Goal: Transaction & Acquisition: Purchase product/service

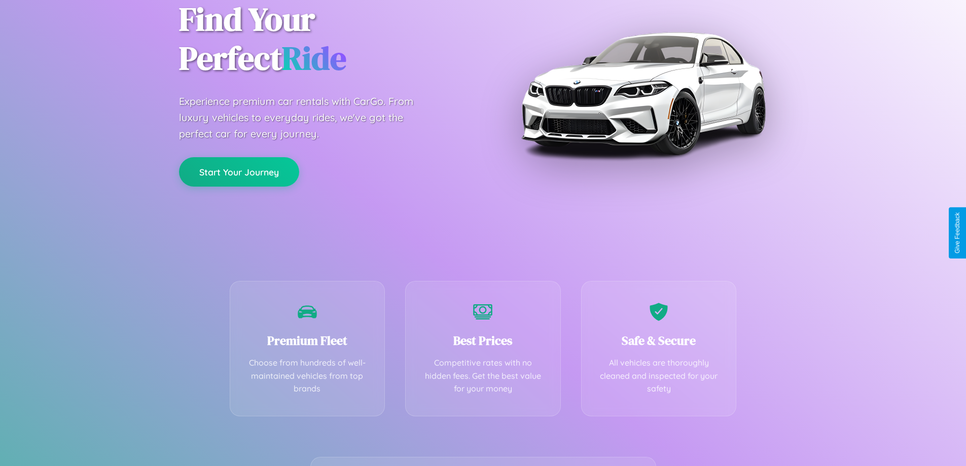
scroll to position [200, 0]
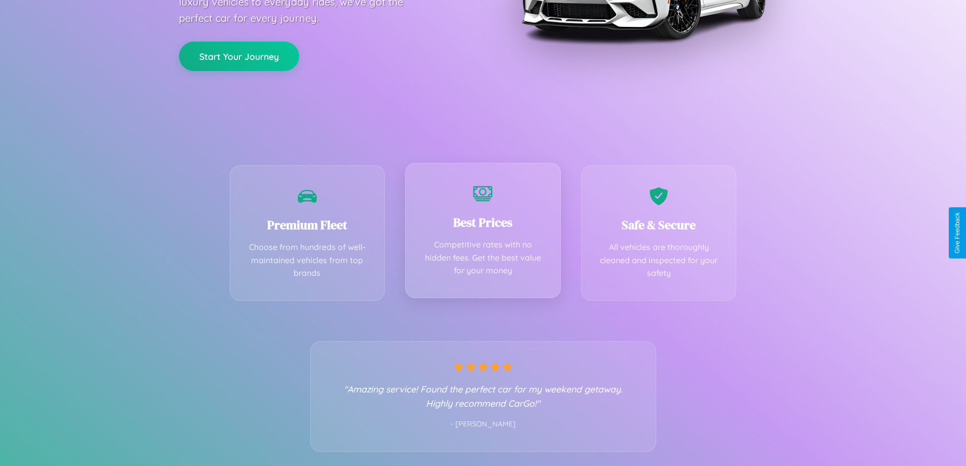
click at [483, 233] on div "Best Prices Competitive rates with no hidden fees. Get the best value for your …" at bounding box center [483, 230] width 156 height 135
click at [239, 55] on button "Start Your Journey" at bounding box center [239, 55] width 120 height 29
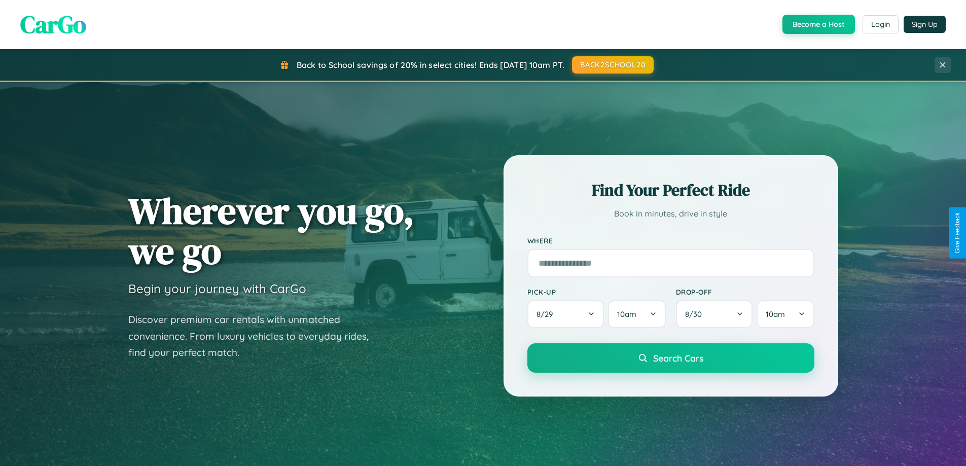
scroll to position [1952, 0]
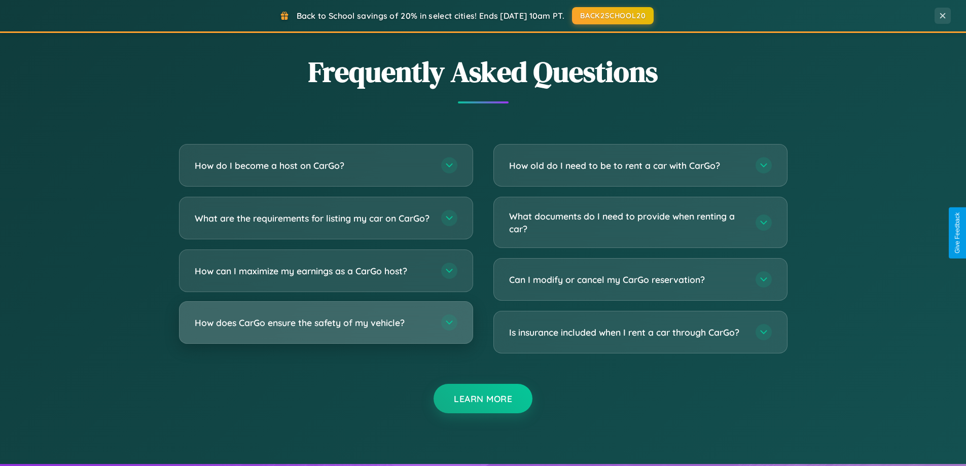
click at [326, 329] on h3 "How does CarGo ensure the safety of my vehicle?" at bounding box center [313, 323] width 236 height 13
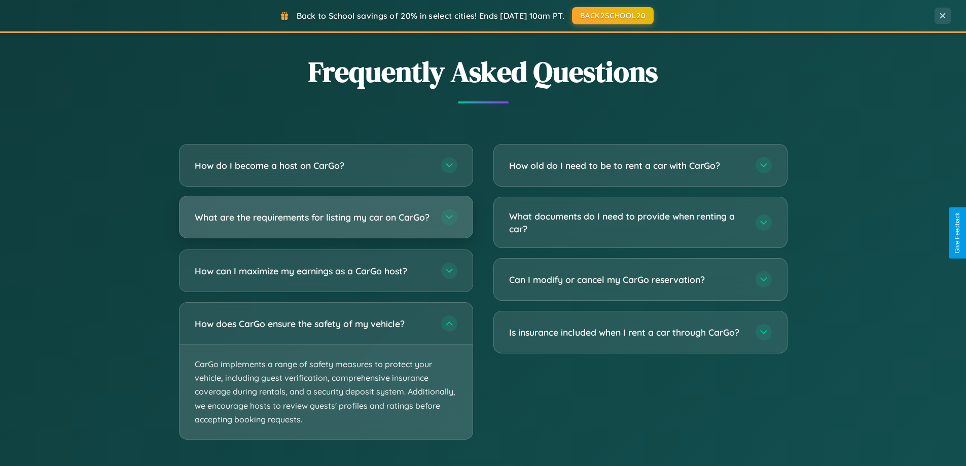
click at [326, 222] on h3 "What are the requirements for listing my car on CarGo?" at bounding box center [313, 217] width 236 height 13
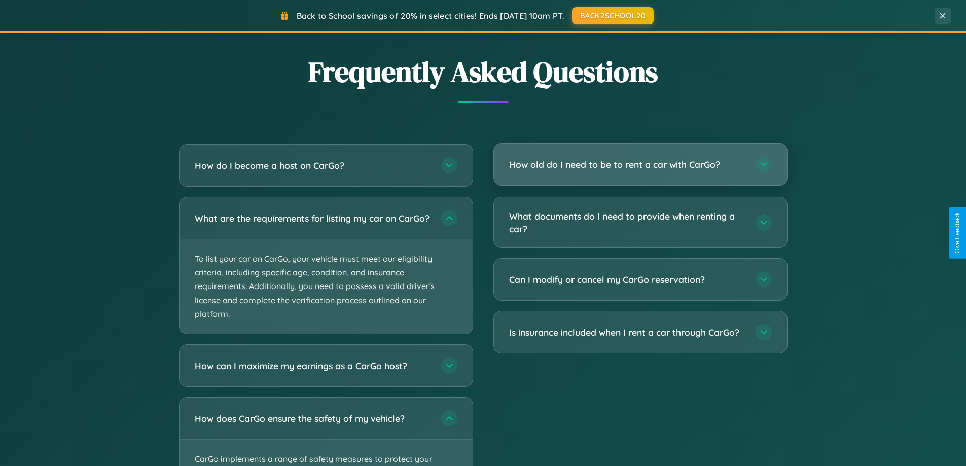
click at [640, 164] on h3 "How old do I need to be to rent a car with CarGo?" at bounding box center [627, 164] width 236 height 13
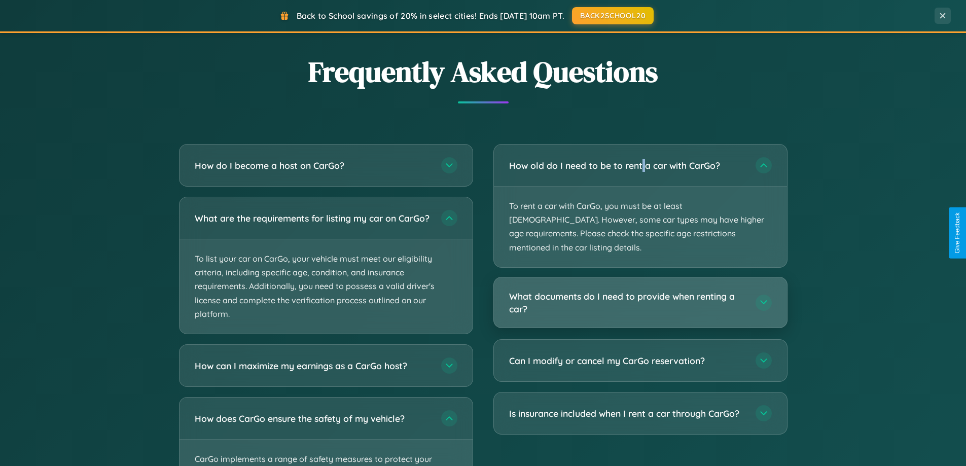
click at [640, 290] on h3 "What documents do I need to provide when renting a car?" at bounding box center [627, 302] width 236 height 25
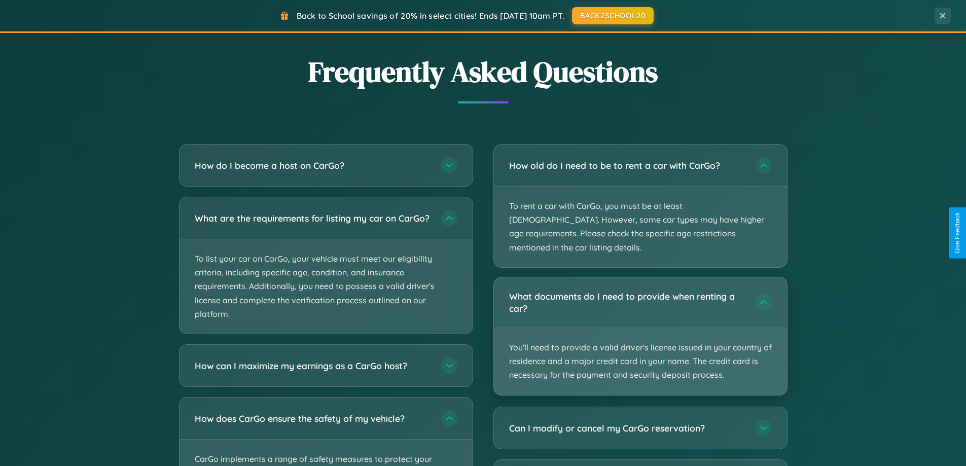
click at [640, 328] on p "You'll need to provide a valid driver's license issued in your country of resid…" at bounding box center [640, 361] width 293 height 67
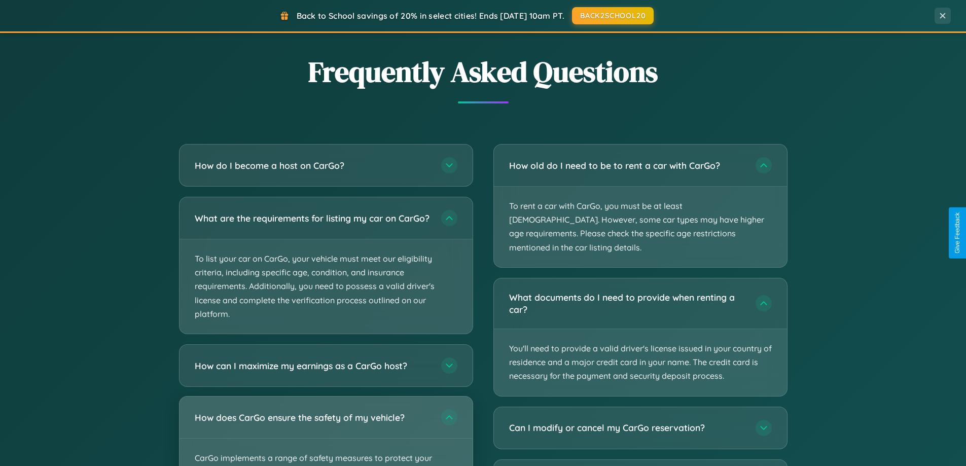
click at [326, 435] on div "How does CarGo ensure the safety of my vehicle?" at bounding box center [326, 418] width 293 height 42
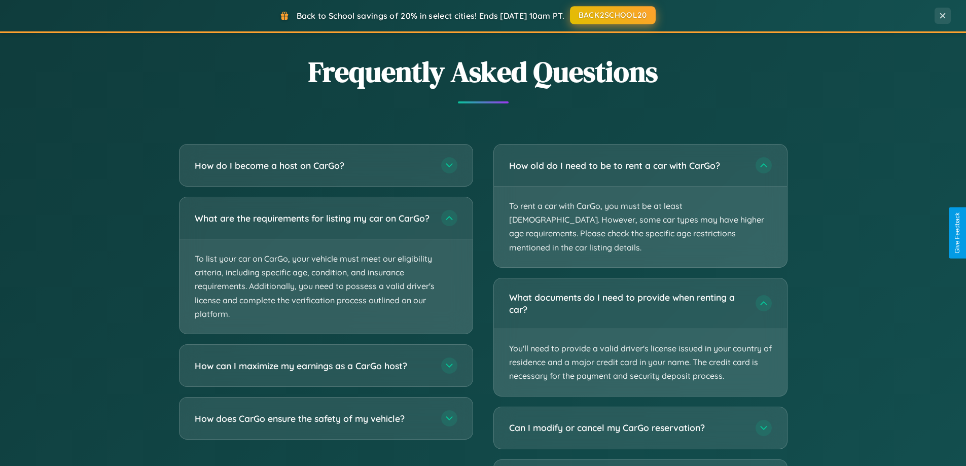
click at [612, 15] on button "BACK2SCHOOL20" at bounding box center [613, 15] width 86 height 18
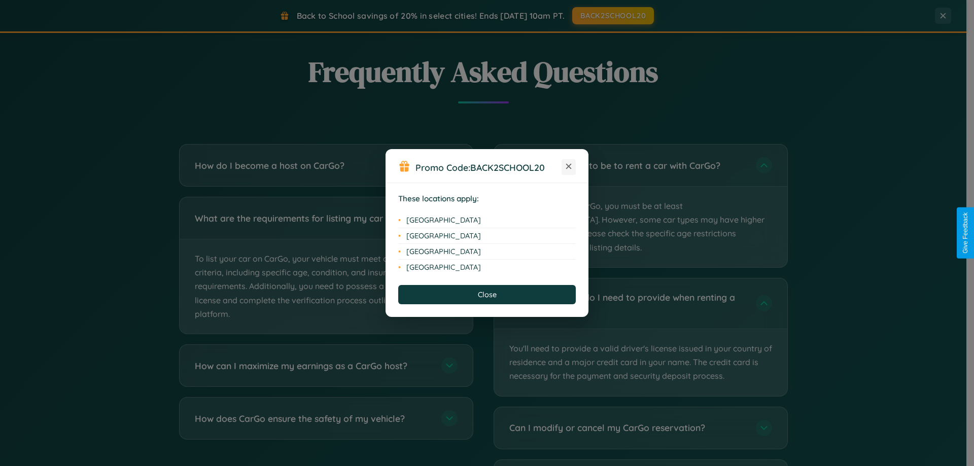
click at [569, 167] on icon at bounding box center [569, 167] width 6 height 6
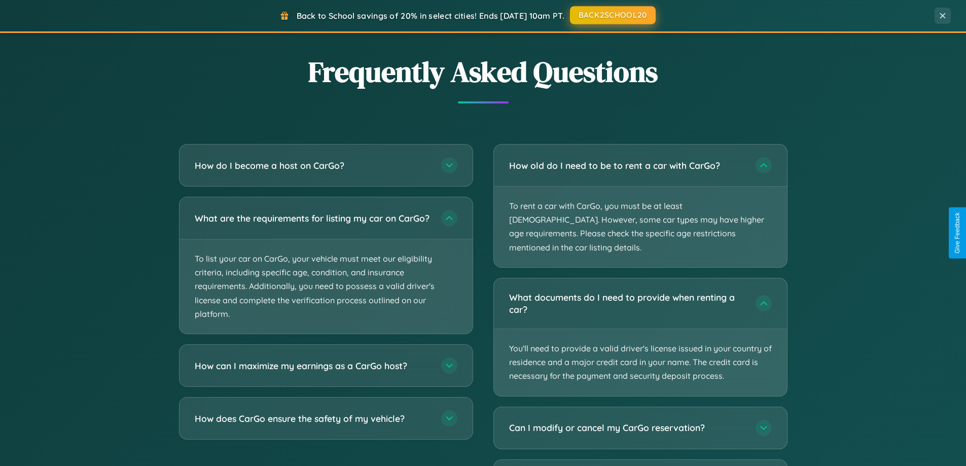
click at [612, 15] on button "BACK2SCHOOL20" at bounding box center [613, 15] width 86 height 18
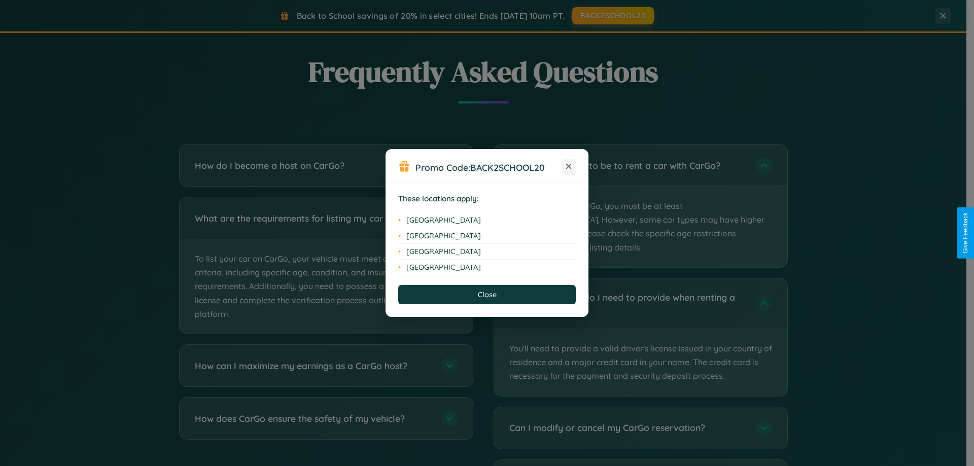
click at [569, 167] on icon at bounding box center [569, 167] width 6 height 6
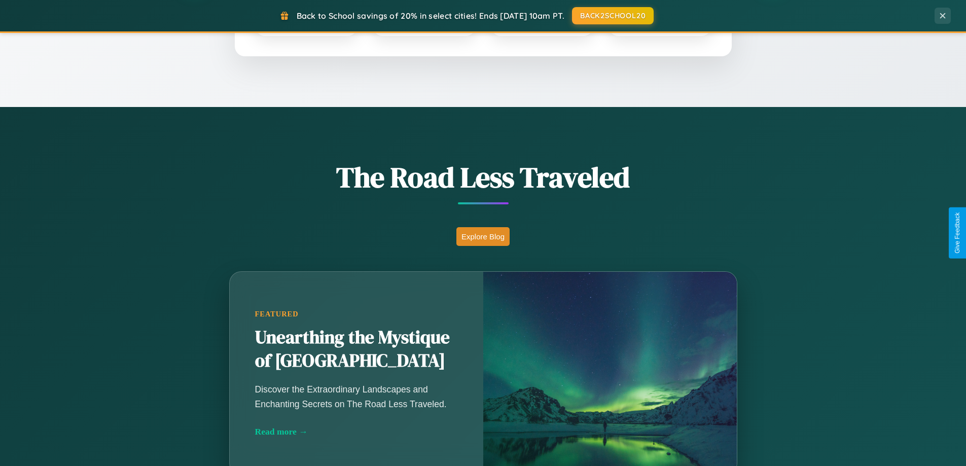
scroll to position [437, 0]
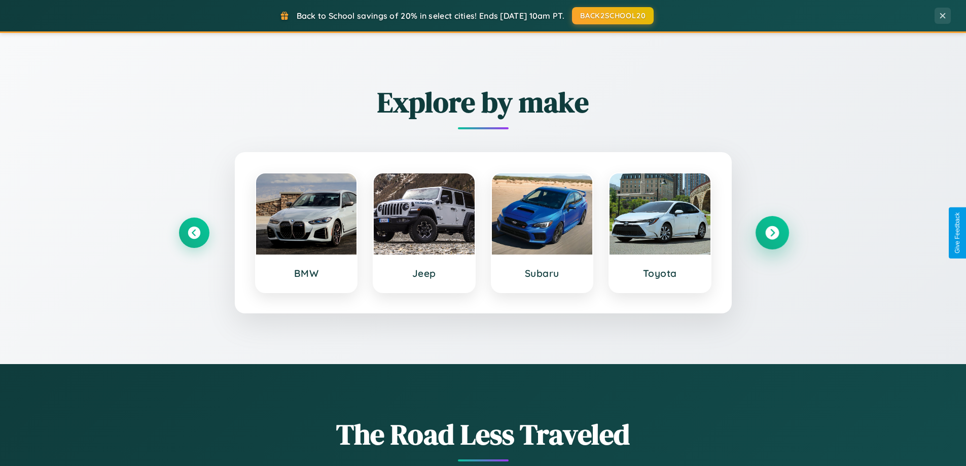
click at [772, 233] on icon at bounding box center [772, 233] width 14 height 14
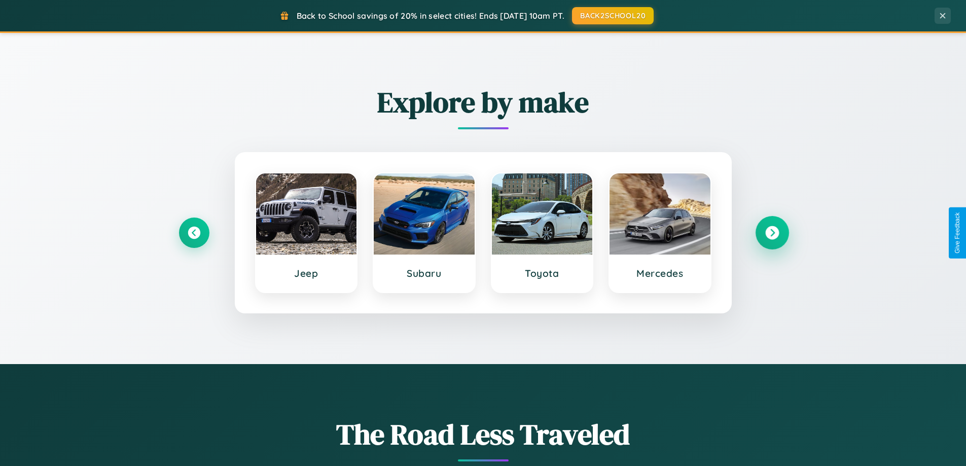
click at [772, 233] on icon at bounding box center [772, 233] width 14 height 14
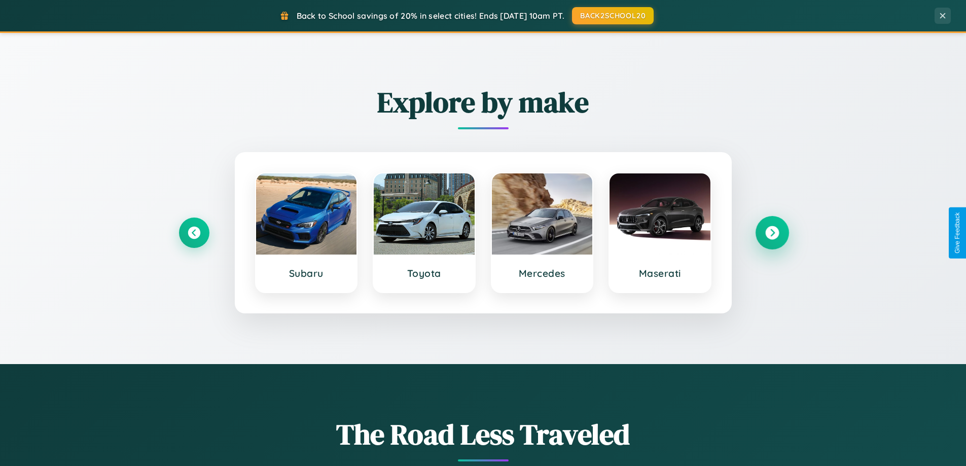
click at [772, 233] on icon at bounding box center [772, 233] width 14 height 14
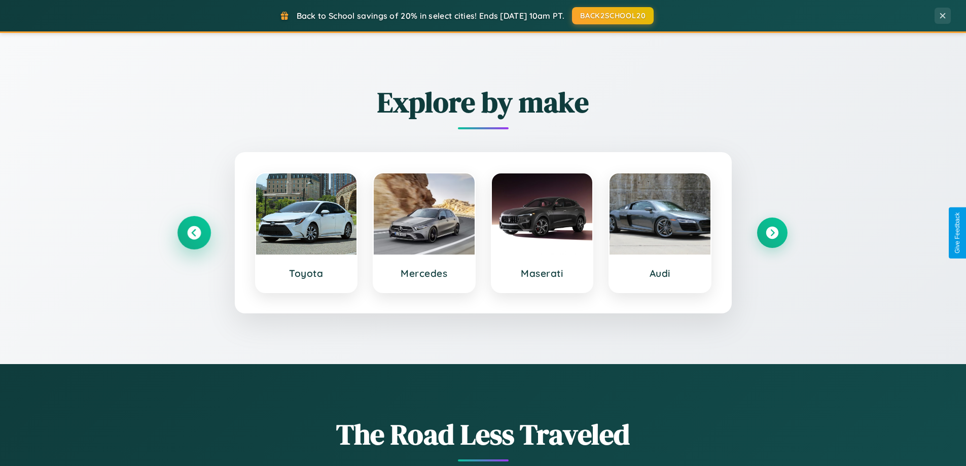
click at [194, 233] on icon at bounding box center [194, 233] width 14 height 14
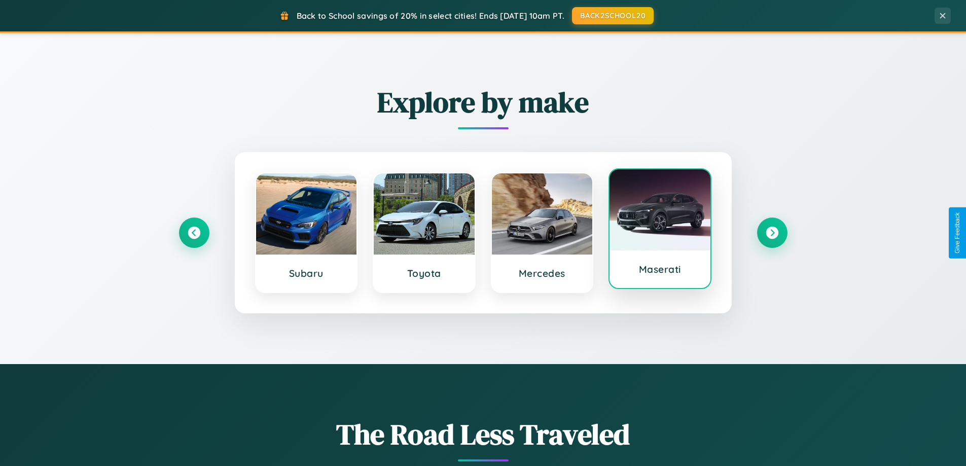
click at [660, 229] on div at bounding box center [660, 209] width 101 height 81
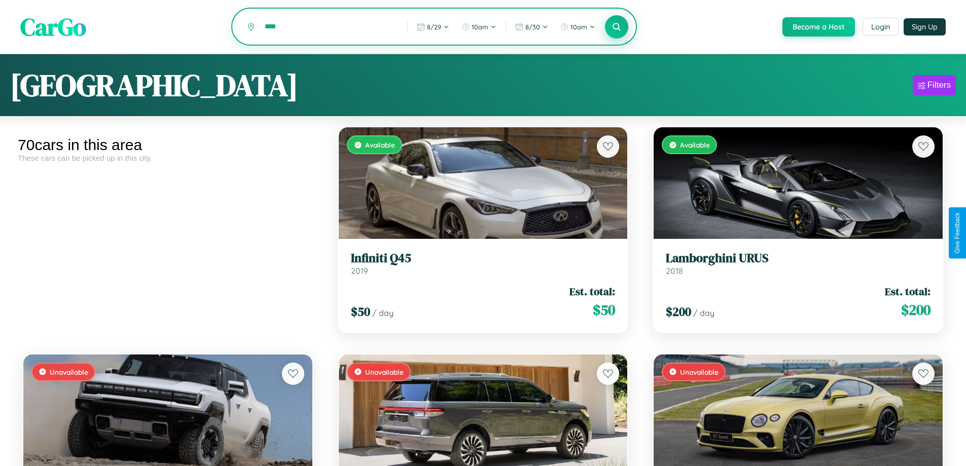
type input "****"
click at [616, 27] on icon at bounding box center [617, 27] width 10 height 10
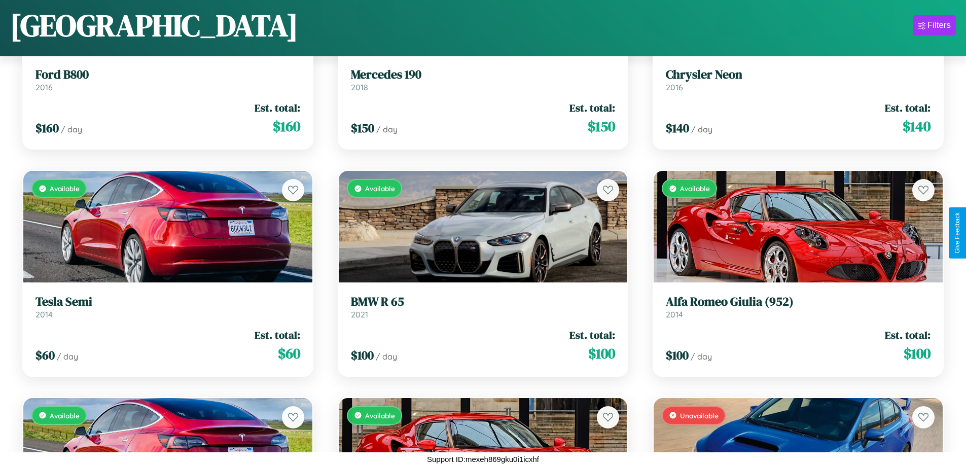
scroll to position [4231, 0]
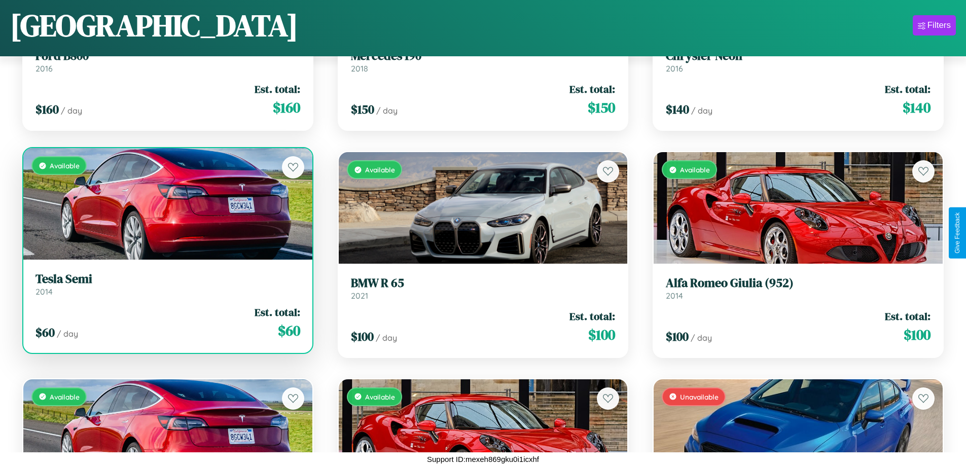
click at [166, 286] on link "Tesla Semi 2014" at bounding box center [168, 284] width 265 height 25
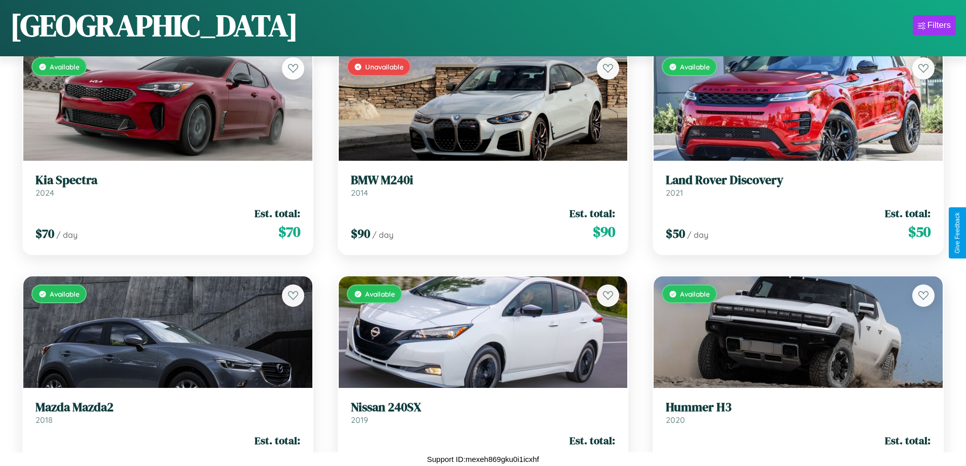
scroll to position [1733, 0]
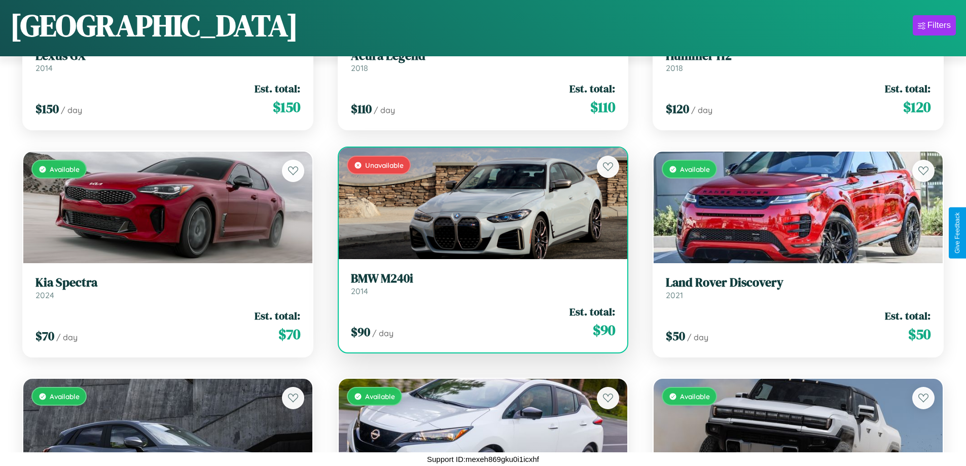
click at [479, 284] on h3 "BMW M240i" at bounding box center [483, 278] width 265 height 15
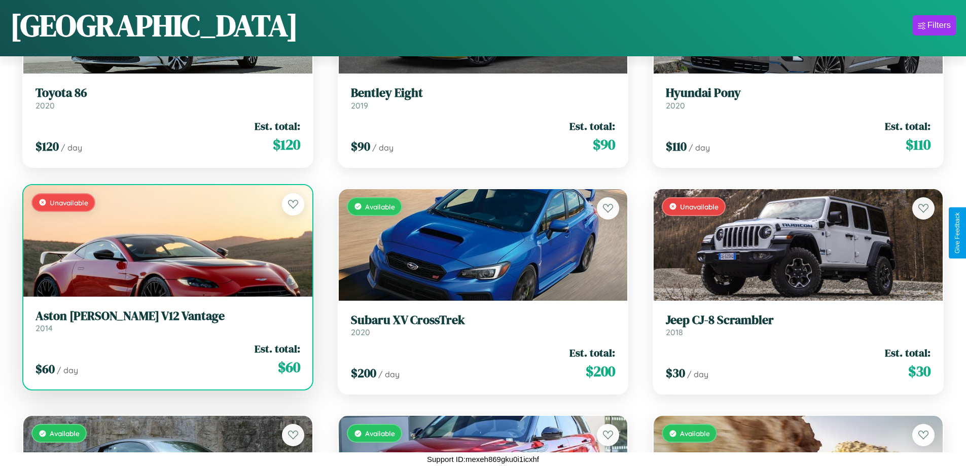
scroll to position [2641, 0]
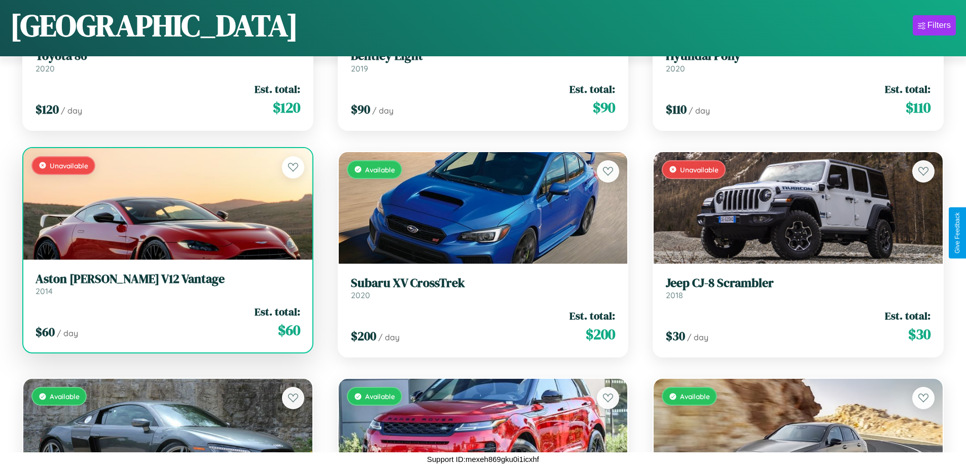
click at [166, 286] on h3 "Aston Martin V12 Vantage" at bounding box center [168, 279] width 265 height 15
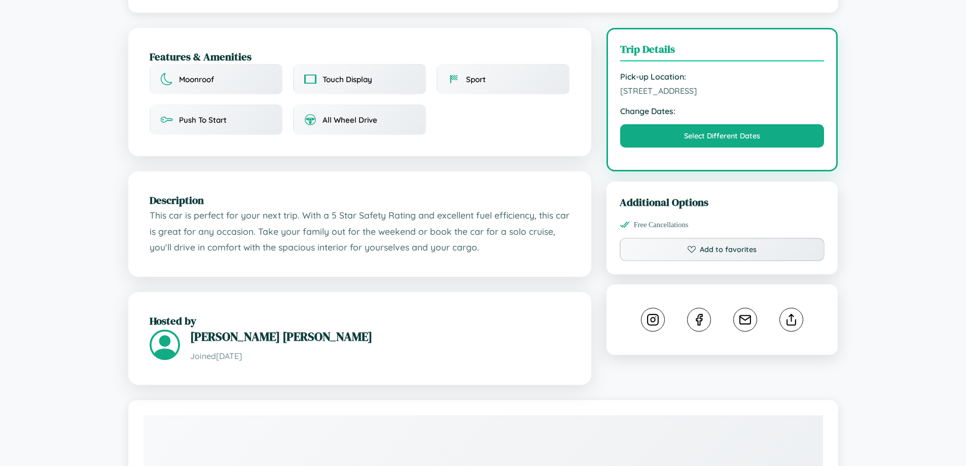
scroll to position [263, 0]
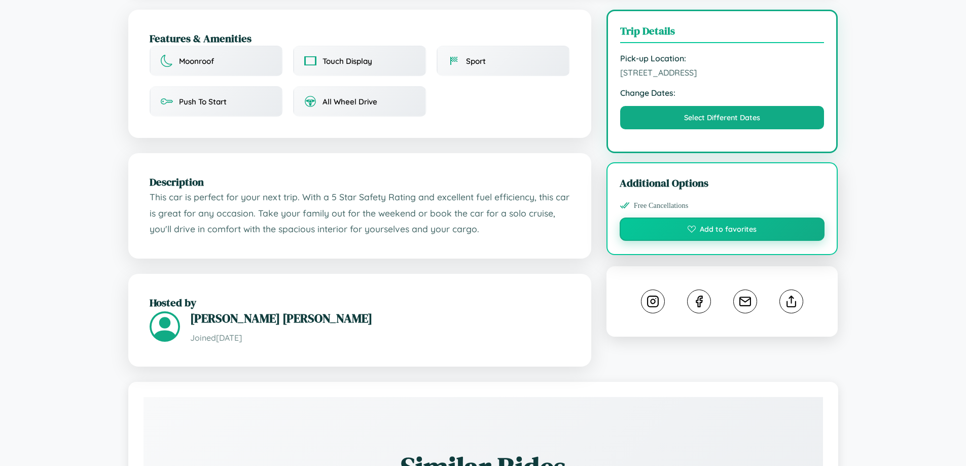
click at [722, 231] on button "Add to favorites" at bounding box center [722, 229] width 205 height 23
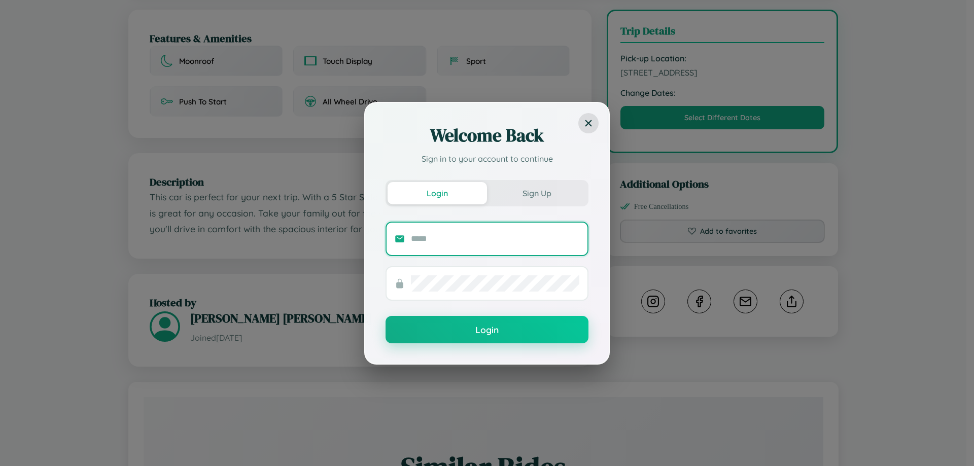
click at [495, 238] on input "text" at bounding box center [495, 239] width 168 height 16
type input "**********"
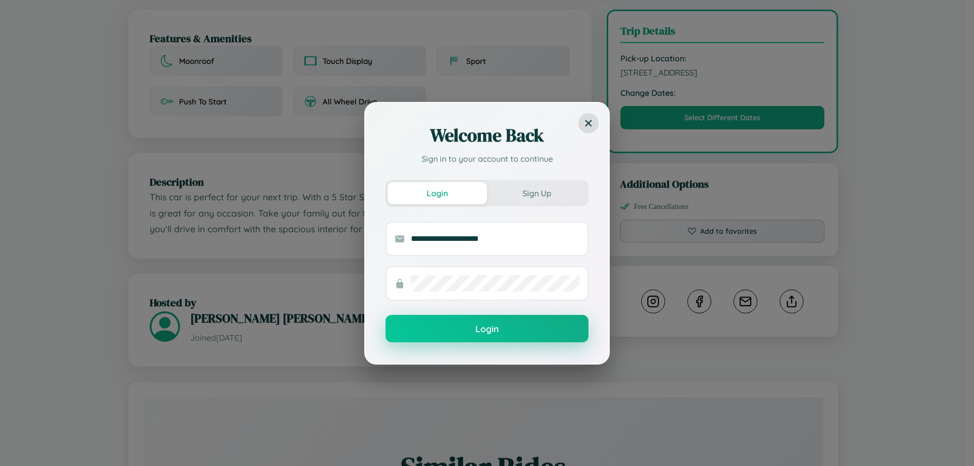
click at [487, 329] on button "Login" at bounding box center [486, 328] width 203 height 27
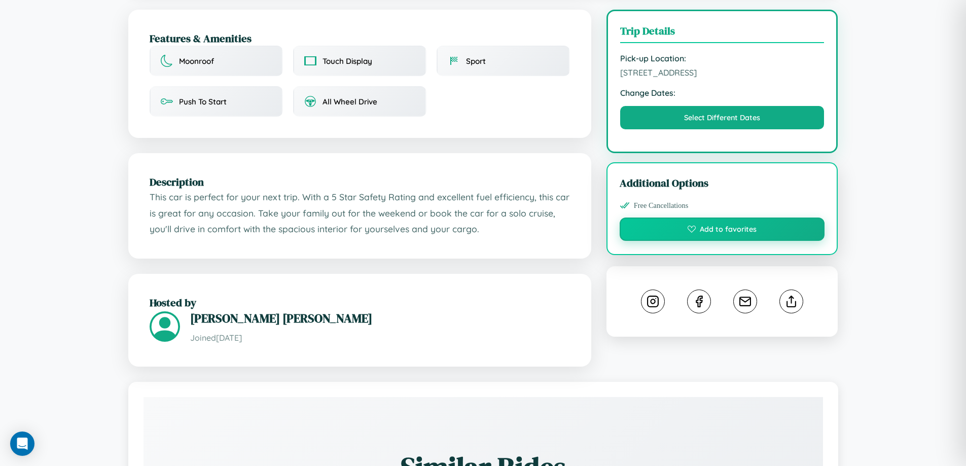
click at [722, 231] on button "Add to favorites" at bounding box center [722, 229] width 205 height 23
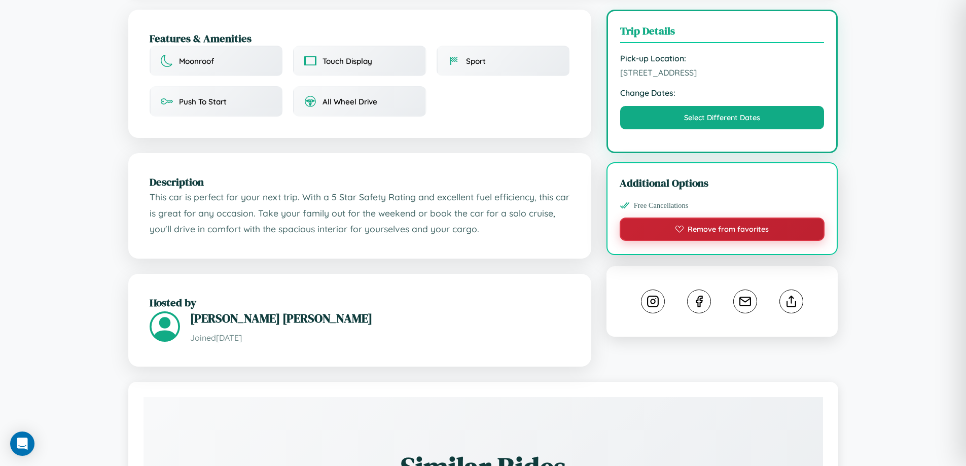
scroll to position [0, 0]
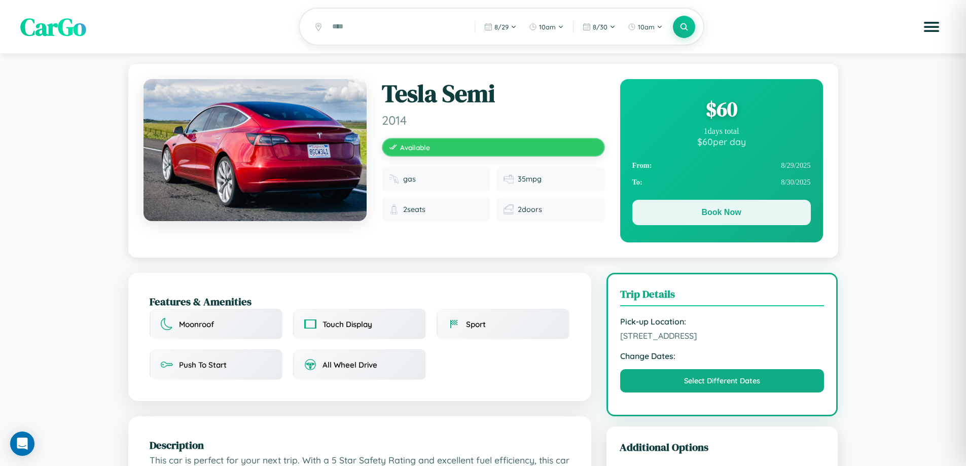
click at [721, 214] on button "Book Now" at bounding box center [721, 212] width 179 height 25
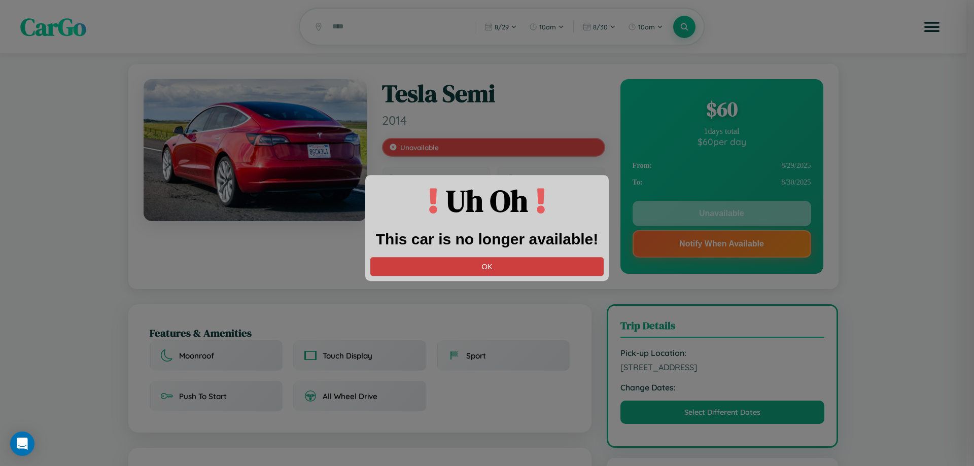
click at [487, 266] on button "OK" at bounding box center [486, 266] width 233 height 19
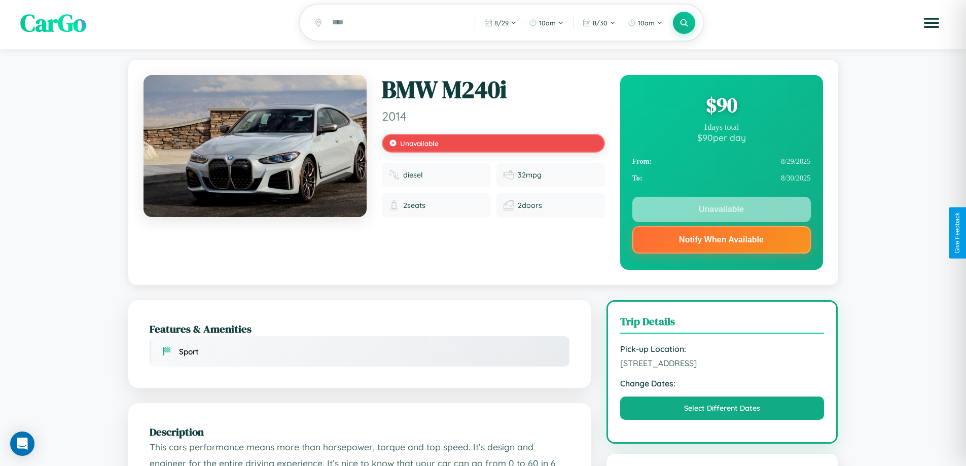
scroll to position [295, 0]
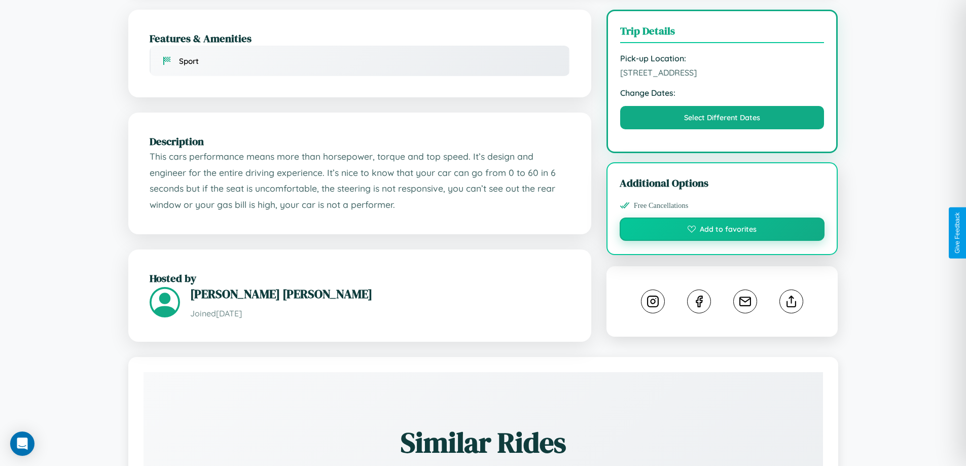
click at [722, 231] on button "Add to favorites" at bounding box center [722, 229] width 205 height 23
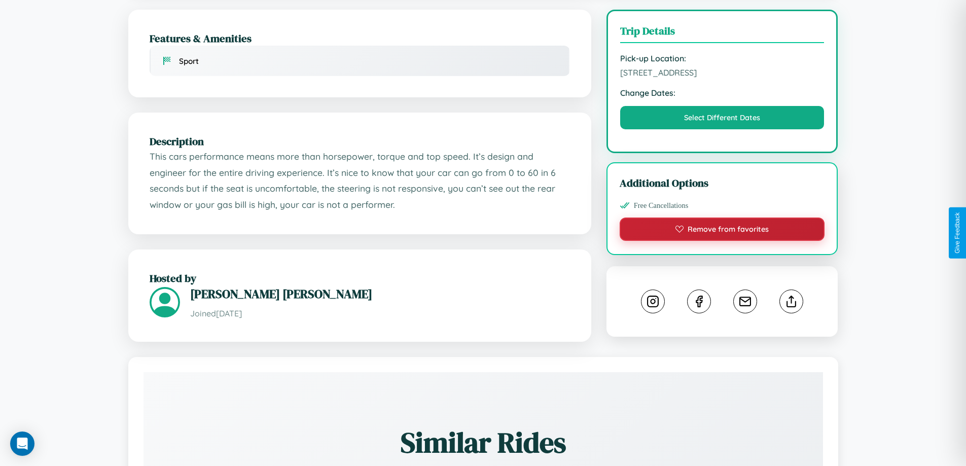
scroll to position [365, 0]
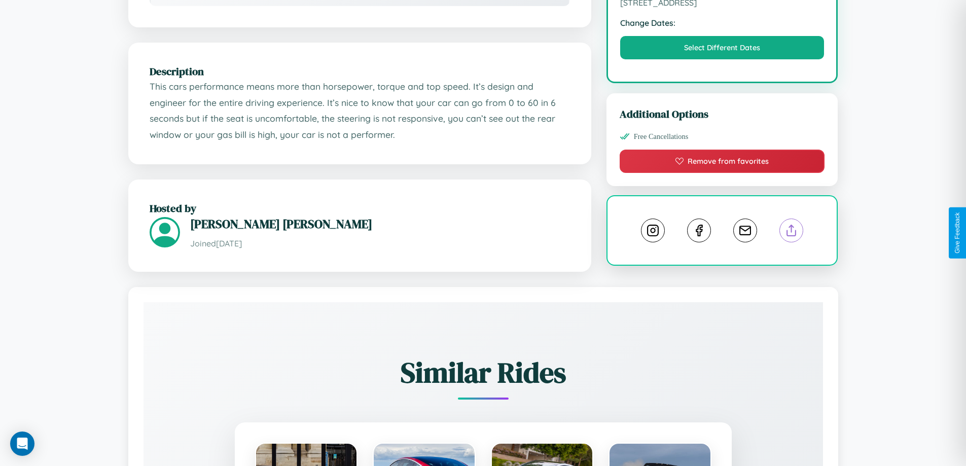
click at [792, 232] on line at bounding box center [792, 228] width 0 height 7
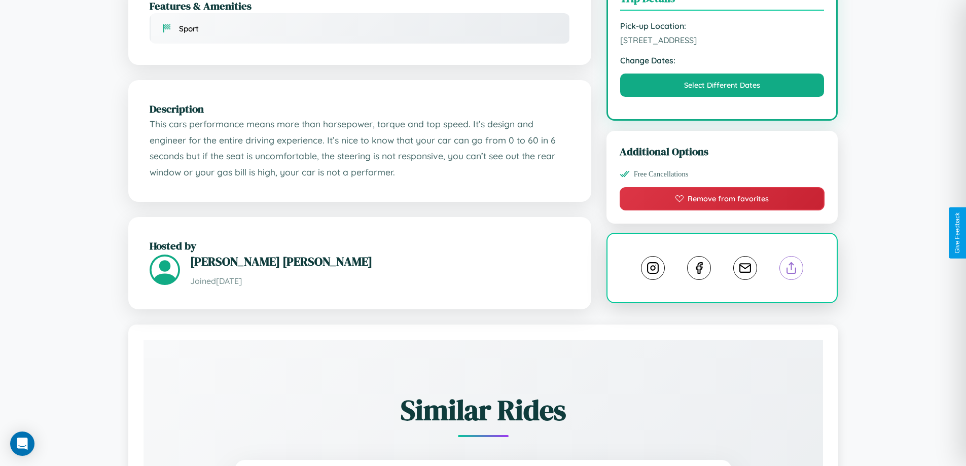
scroll to position [0, 0]
